Goal: Task Accomplishment & Management: Manage account settings

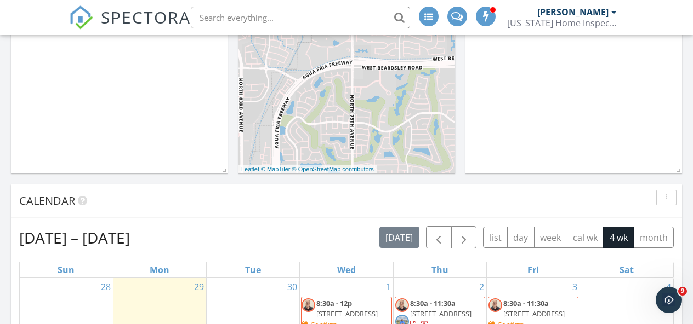
scroll to position [263, 0]
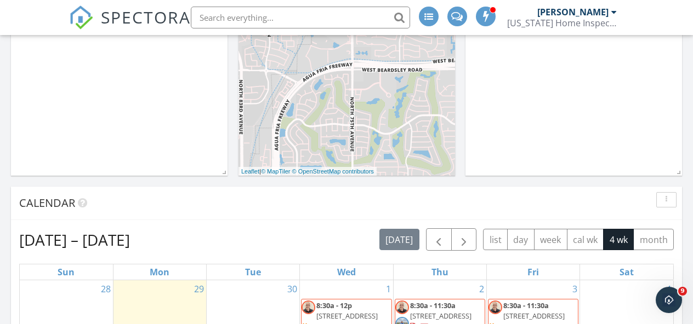
click at [356, 207] on div "Calendar" at bounding box center [338, 203] width 638 height 16
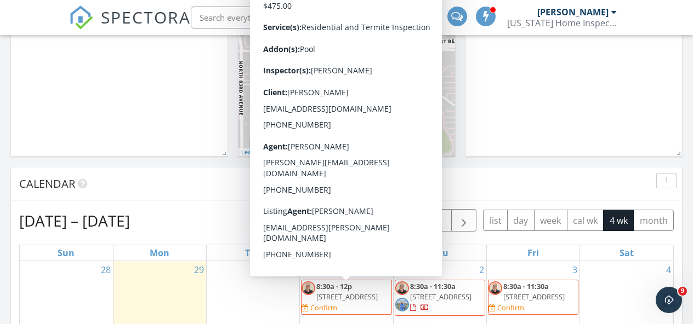
scroll to position [279, 0]
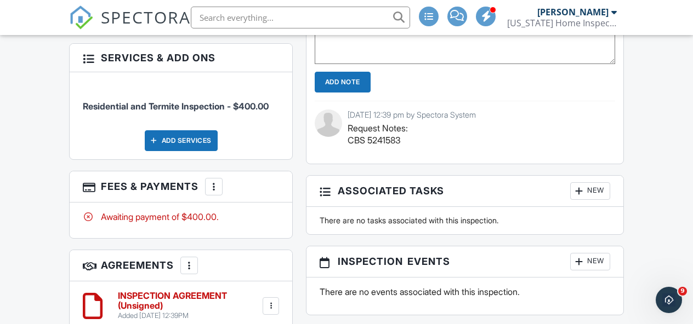
scroll to position [981, 0]
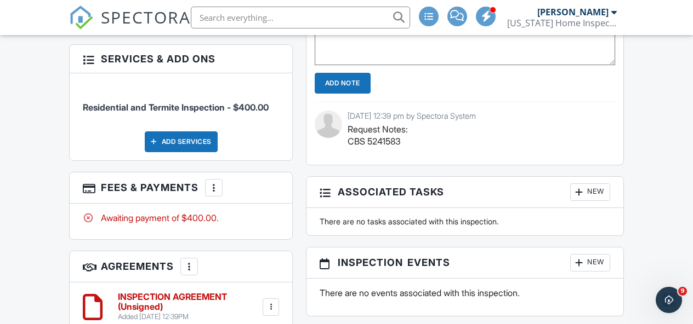
click at [289, 125] on div "Residential and Termite Inspection - $400.00 Add Services" at bounding box center [181, 116] width 222 height 87
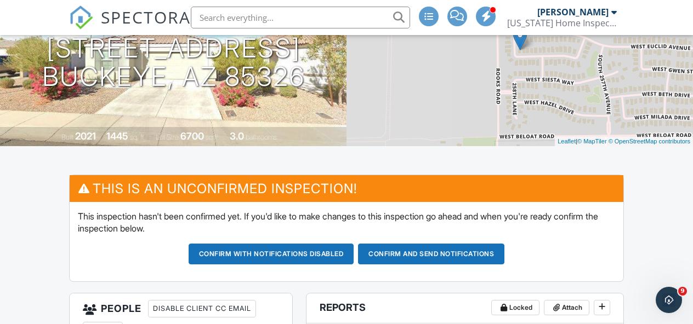
scroll to position [0, 0]
